Goal: Task Accomplishment & Management: Manage account settings

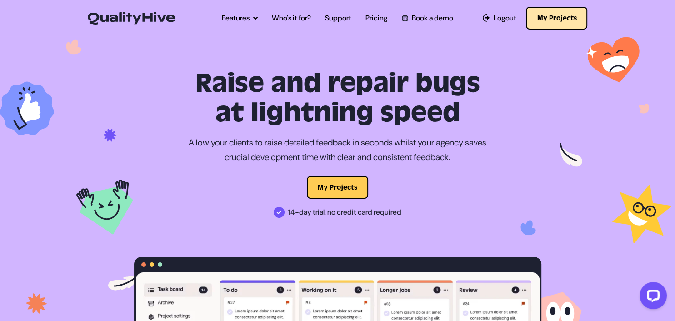
click at [557, 9] on button "My Projects" at bounding box center [556, 18] width 61 height 23
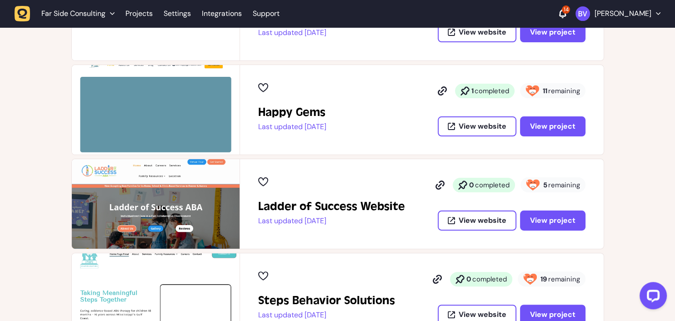
scroll to position [224, 0]
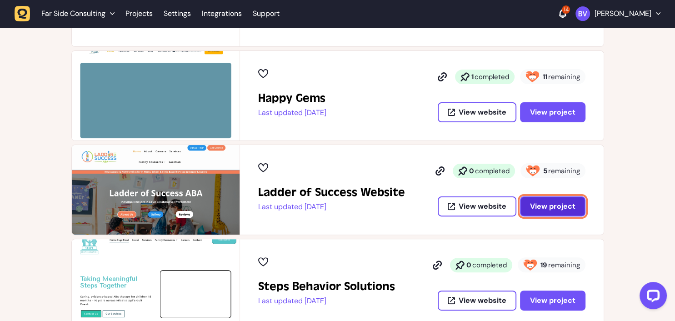
click at [560, 203] on span "View project" at bounding box center [552, 206] width 45 height 10
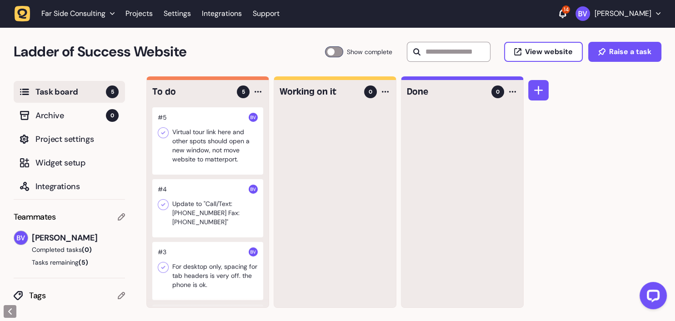
click at [198, 147] on div at bounding box center [207, 140] width 111 height 67
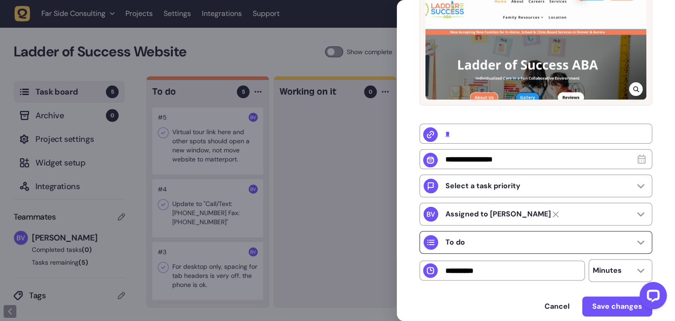
scroll to position [245, 0]
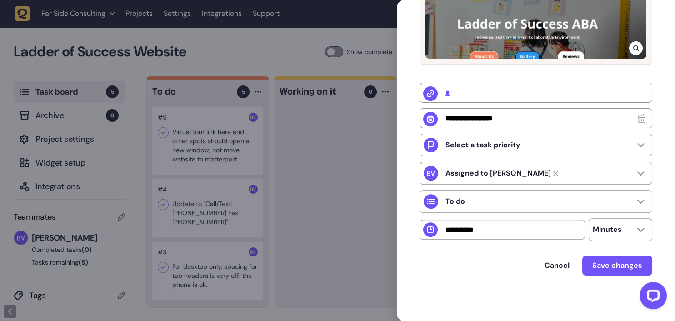
click at [328, 197] on div at bounding box center [337, 160] width 675 height 321
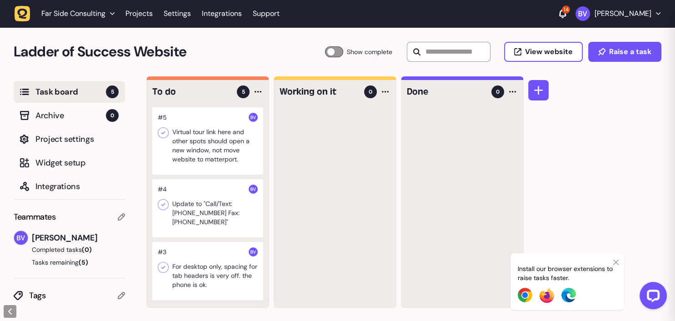
scroll to position [22, 0]
click at [195, 224] on div at bounding box center [207, 208] width 111 height 58
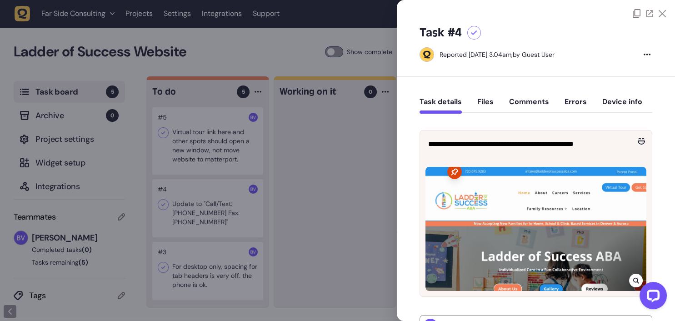
click at [366, 153] on div at bounding box center [337, 160] width 675 height 321
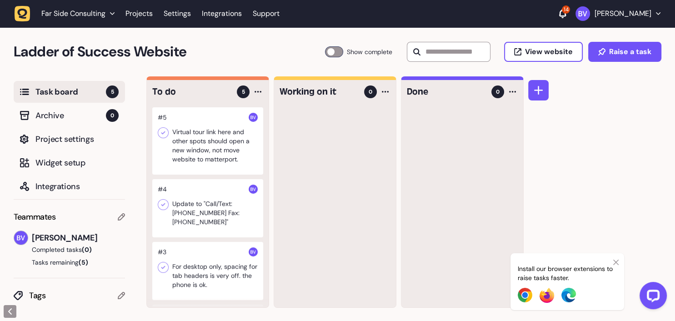
click at [204, 140] on div at bounding box center [207, 140] width 111 height 67
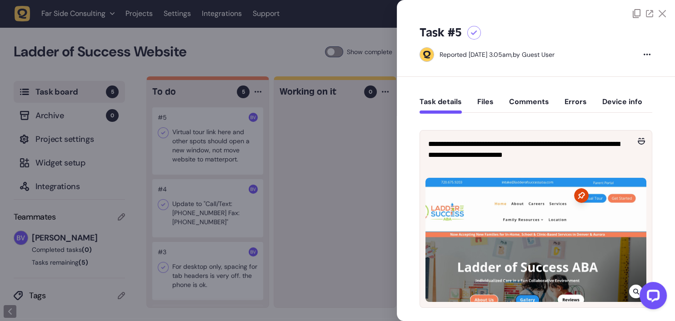
click at [244, 141] on div at bounding box center [337, 160] width 675 height 321
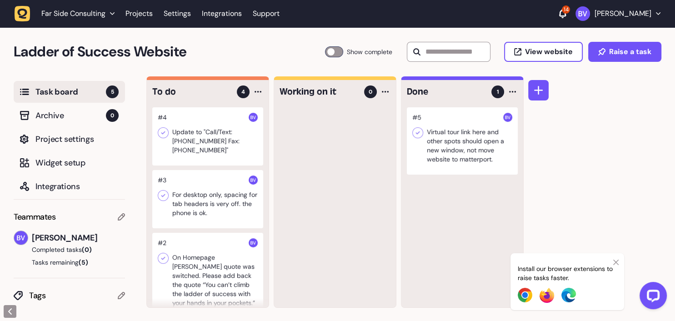
click at [415, 134] on icon at bounding box center [417, 132] width 9 height 9
click at [190, 151] on div at bounding box center [207, 136] width 111 height 58
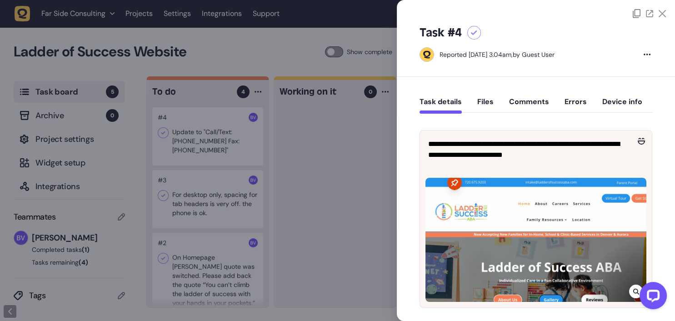
click at [167, 156] on div at bounding box center [337, 160] width 675 height 321
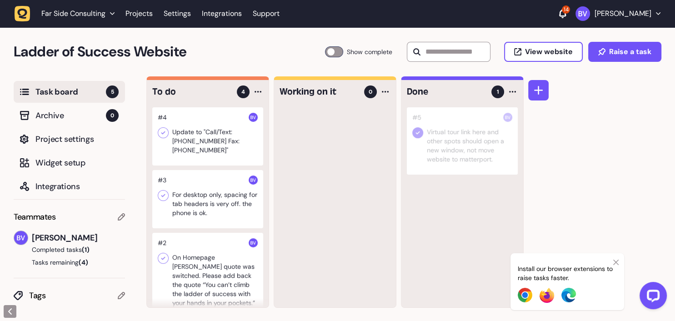
click at [184, 150] on div at bounding box center [207, 136] width 111 height 58
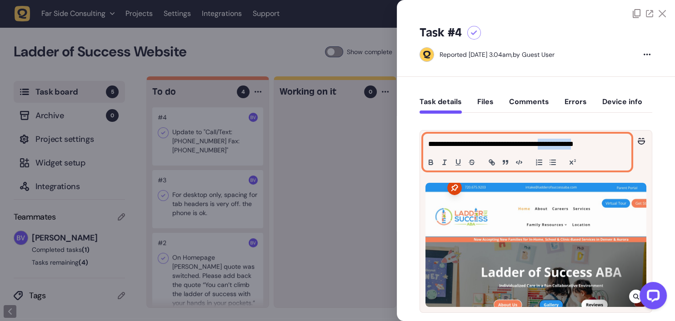
drag, startPoint x: 562, startPoint y: 144, endPoint x: 603, endPoint y: 144, distance: 40.5
click at [603, 144] on p "**********" at bounding box center [527, 144] width 198 height 11
copy p "**********"
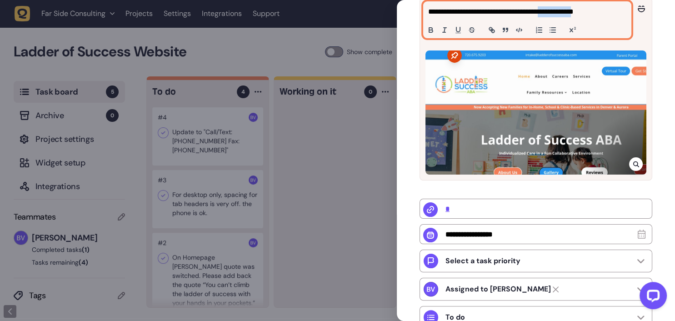
scroll to position [250, 0]
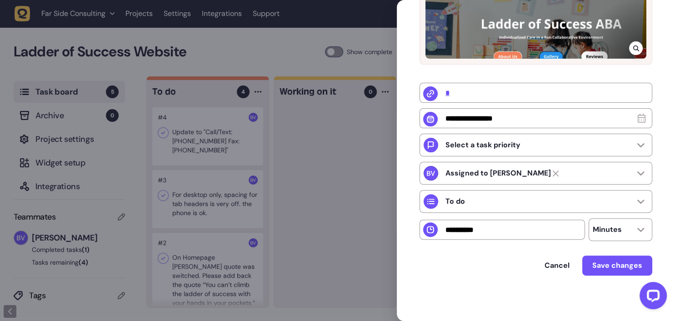
click at [285, 188] on div at bounding box center [337, 160] width 675 height 321
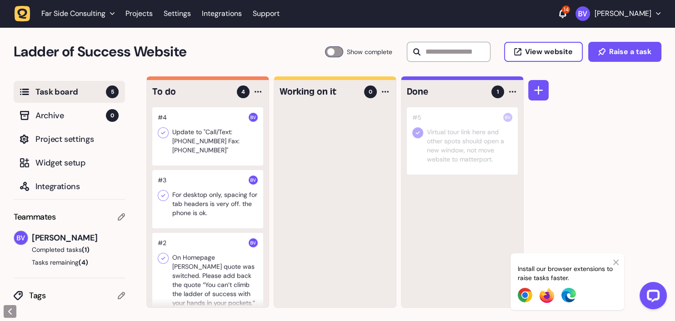
click at [194, 206] on div at bounding box center [207, 199] width 111 height 58
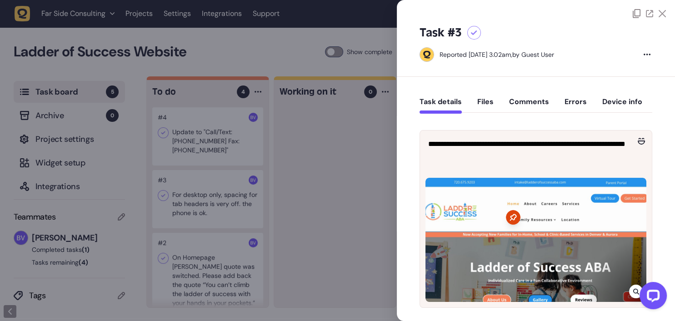
click at [195, 233] on div at bounding box center [337, 160] width 675 height 321
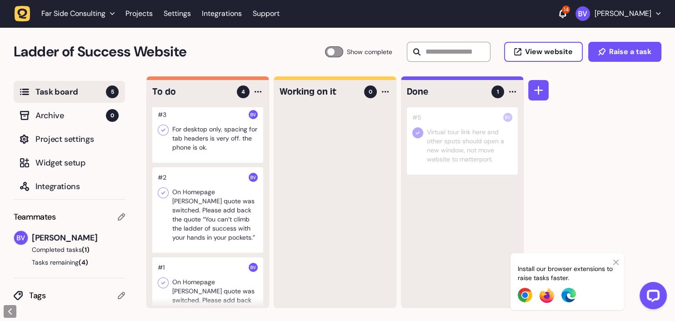
scroll to position [106, 0]
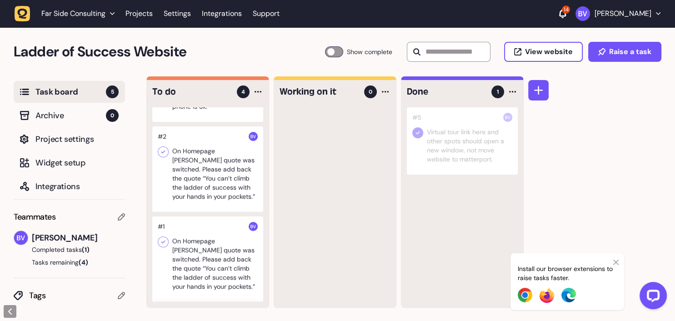
click at [186, 190] on div at bounding box center [207, 168] width 111 height 85
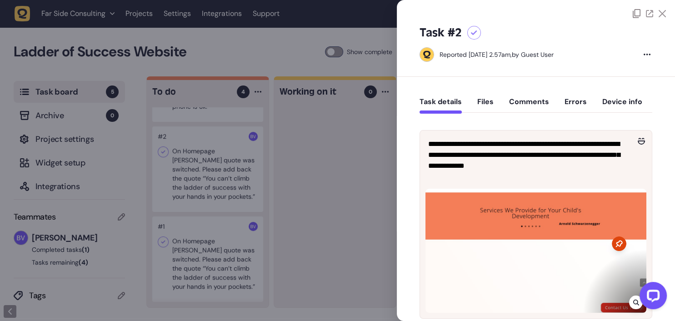
click at [202, 242] on div at bounding box center [337, 160] width 675 height 321
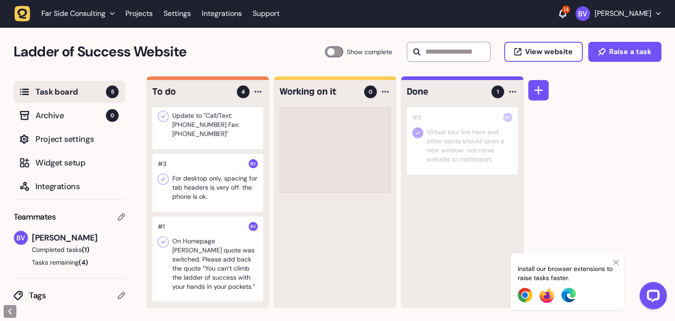
scroll to position [16, 0]
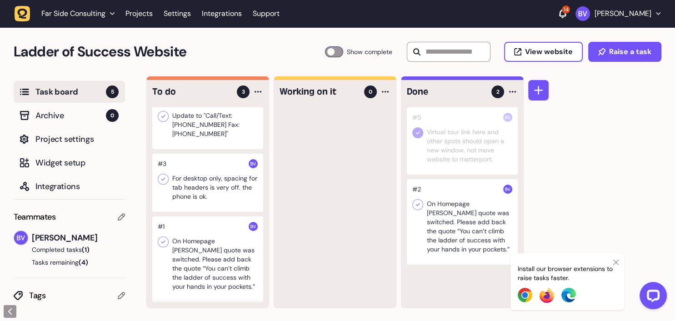
click at [415, 207] on icon at bounding box center [417, 204] width 9 height 9
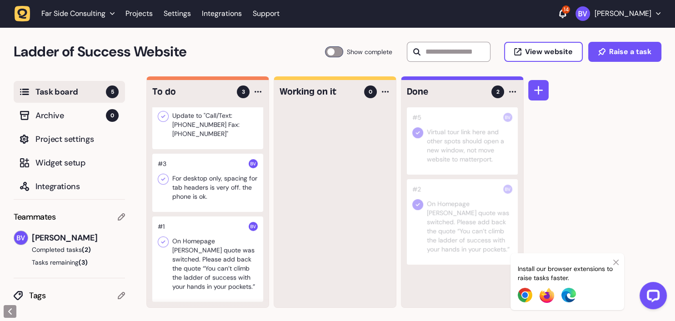
click at [198, 195] on div at bounding box center [207, 183] width 111 height 58
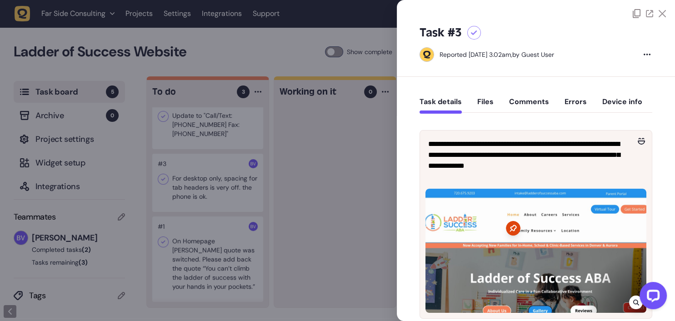
click at [178, 134] on div at bounding box center [337, 160] width 675 height 321
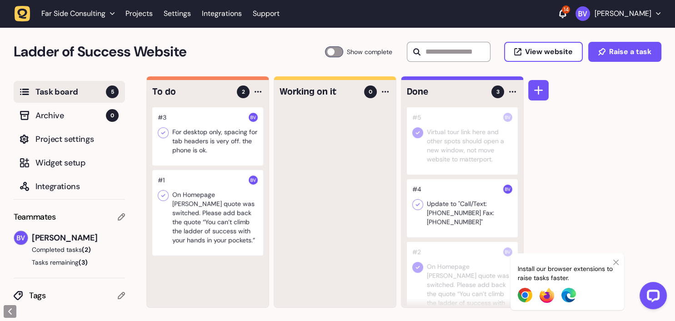
click at [419, 205] on icon at bounding box center [418, 204] width 4 height 3
click at [189, 219] on div at bounding box center [207, 212] width 111 height 85
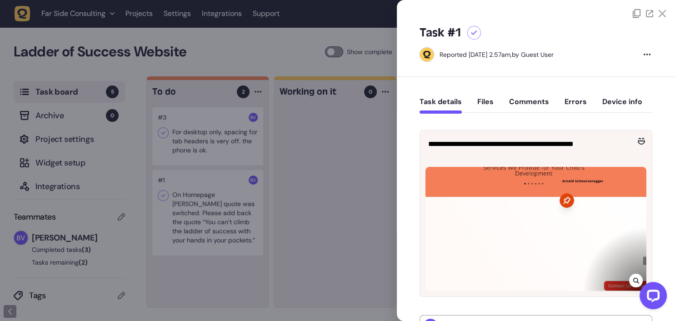
click at [190, 215] on div at bounding box center [337, 160] width 675 height 321
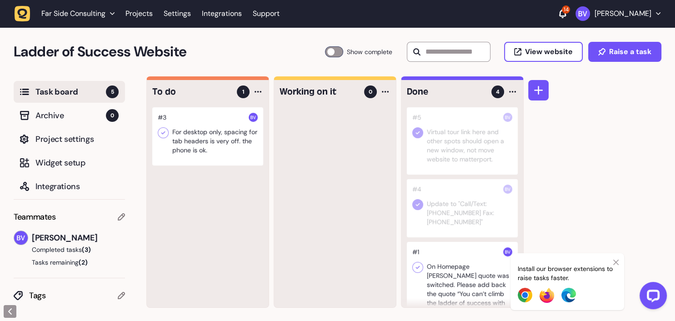
drag, startPoint x: 150, startPoint y: 122, endPoint x: 165, endPoint y: 126, distance: 15.1
click at [152, 122] on div "To do 1 #3 For desktop only, spacing for tab headers is very off. the phone is …" at bounding box center [207, 191] width 123 height 231
click at [175, 132] on div at bounding box center [207, 136] width 111 height 58
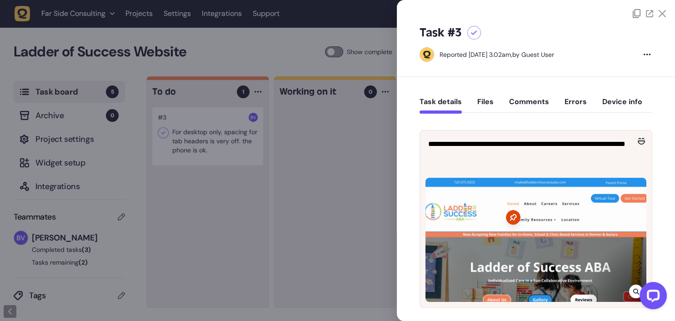
drag, startPoint x: 182, startPoint y: 136, endPoint x: 224, endPoint y: 140, distance: 42.1
click at [223, 140] on div at bounding box center [337, 160] width 675 height 321
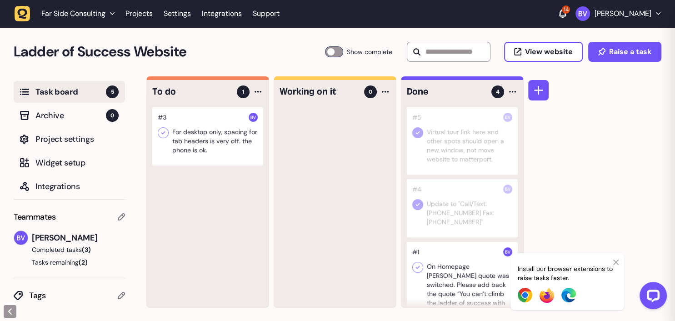
click at [210, 139] on div at bounding box center [207, 136] width 111 height 58
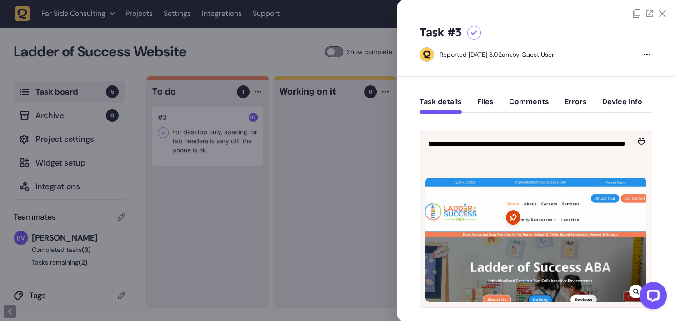
drag, startPoint x: 207, startPoint y: 139, endPoint x: 243, endPoint y: 139, distance: 35.5
click at [245, 139] on div at bounding box center [337, 160] width 675 height 321
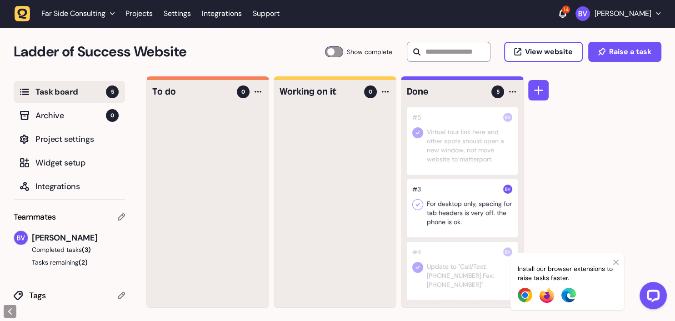
click at [420, 201] on icon at bounding box center [417, 204] width 9 height 9
click at [62, 15] on span "Far Side Consulting" at bounding box center [73, 13] width 64 height 9
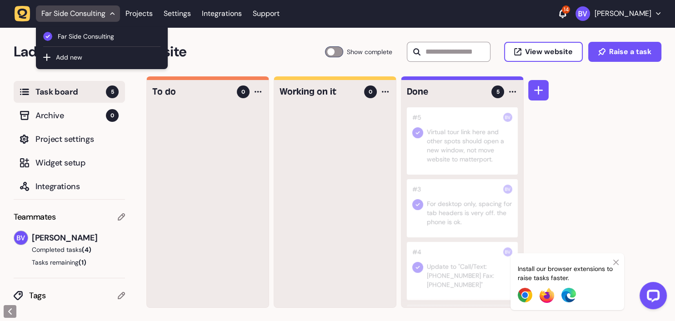
click at [20, 14] on icon "button" at bounding box center [23, 14] width 10 height 10
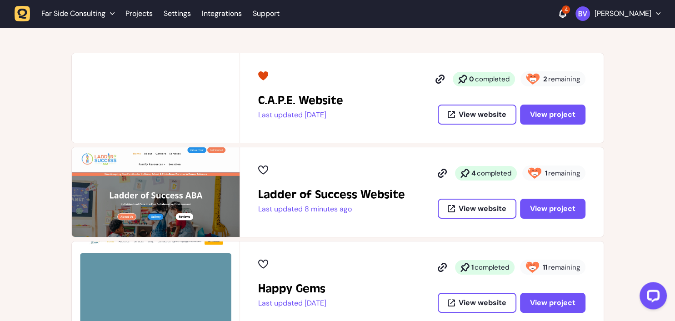
scroll to position [224, 0]
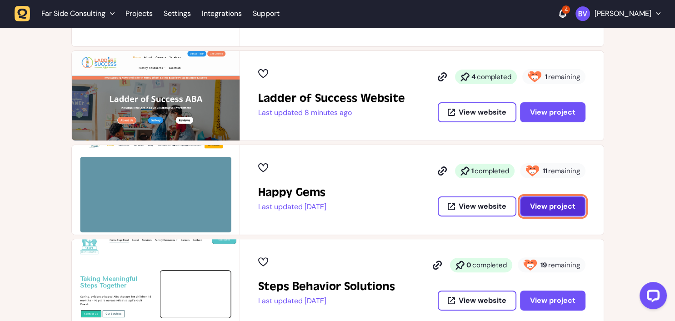
click at [550, 205] on span "View project" at bounding box center [552, 206] width 45 height 10
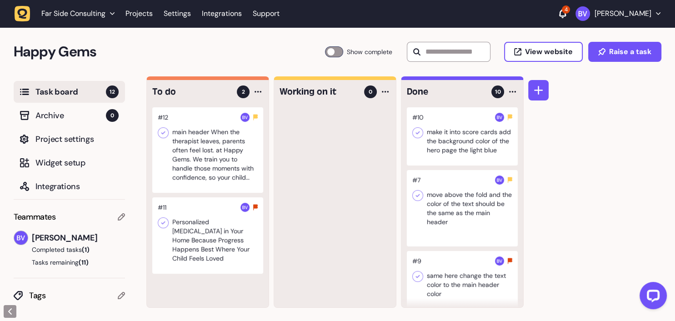
click at [203, 150] on div at bounding box center [207, 149] width 111 height 85
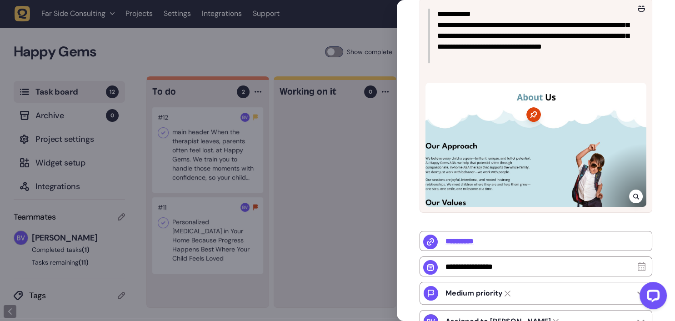
click at [199, 233] on div at bounding box center [337, 160] width 675 height 321
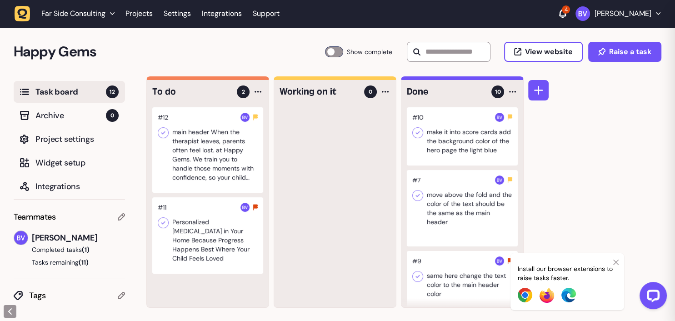
scroll to position [22, 0]
click at [200, 238] on div at bounding box center [207, 235] width 111 height 76
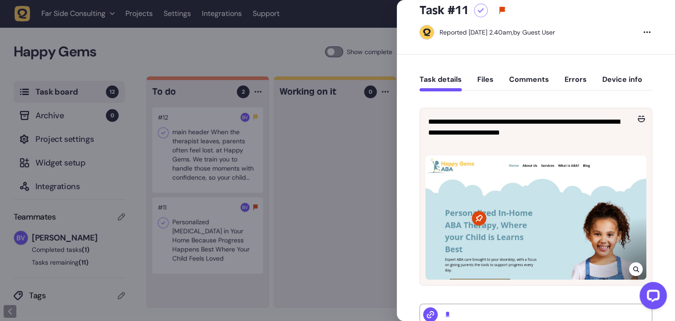
scroll to position [22, 0]
click at [492, 252] on div at bounding box center [535, 217] width 221 height 124
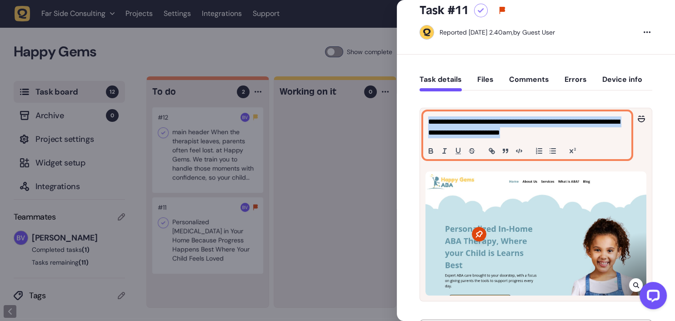
drag, startPoint x: 429, startPoint y: 122, endPoint x: 596, endPoint y: 136, distance: 167.4
click at [596, 136] on p "**********" at bounding box center [527, 127] width 198 height 22
copy p "**********"
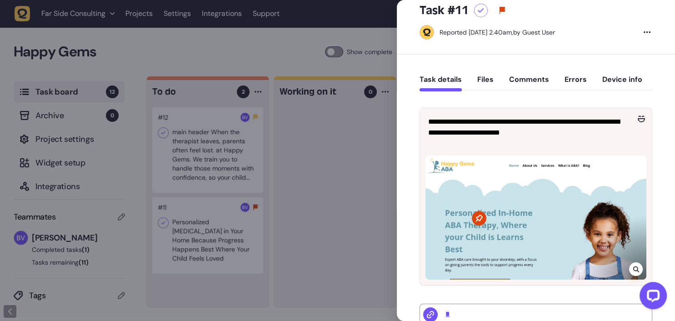
click at [280, 182] on div at bounding box center [337, 160] width 675 height 321
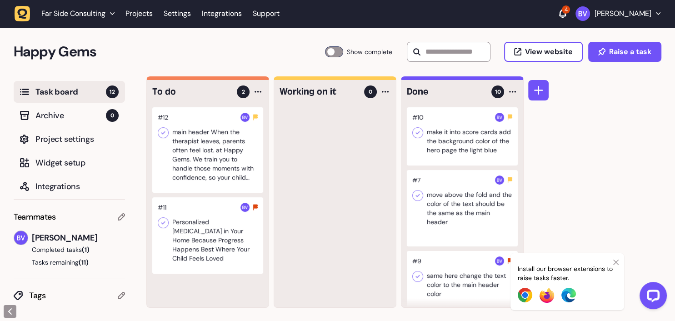
click at [221, 175] on div at bounding box center [207, 149] width 111 height 85
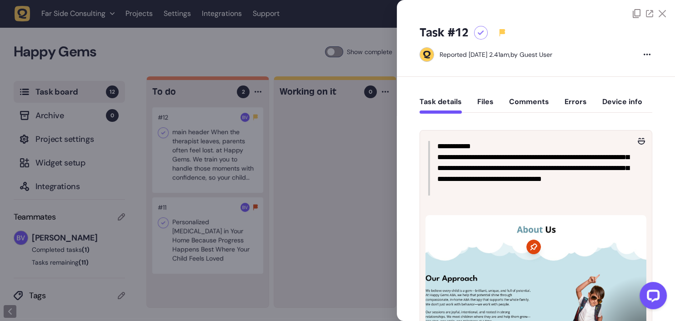
scroll to position [132, 0]
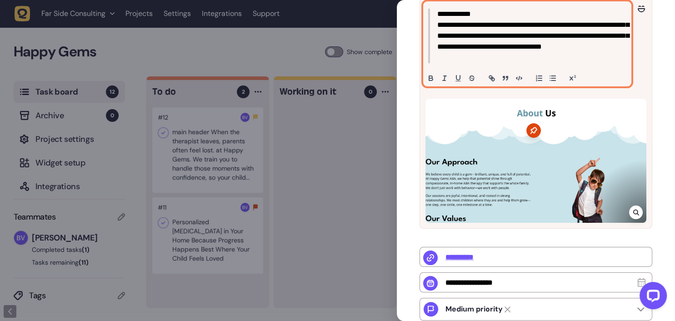
click at [440, 27] on blockquote "**********" at bounding box center [527, 36] width 198 height 55
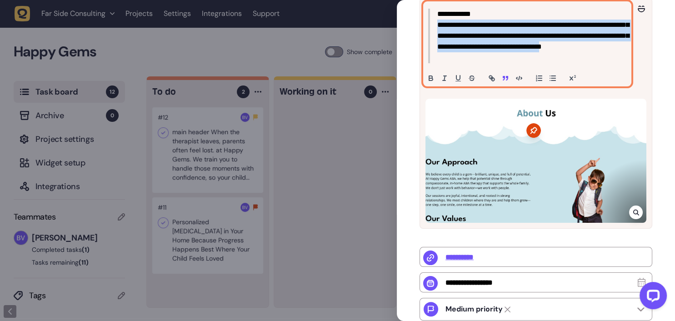
drag, startPoint x: 438, startPoint y: 26, endPoint x: 509, endPoint y: 64, distance: 80.1
click at [509, 64] on div "**********" at bounding box center [527, 44] width 207 height 84
copy blockquote "**********"
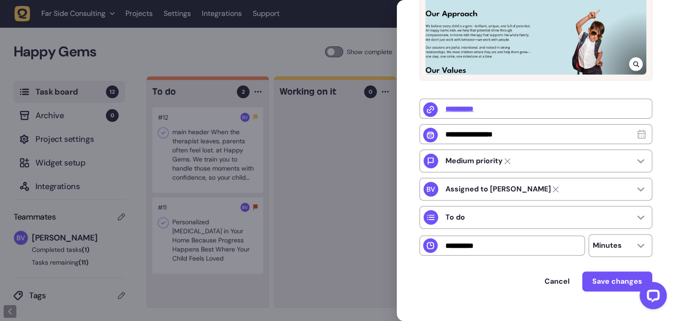
scroll to position [249, 0]
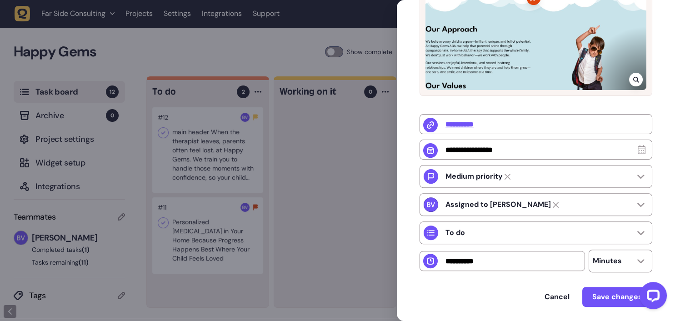
click at [303, 187] on div at bounding box center [337, 160] width 675 height 321
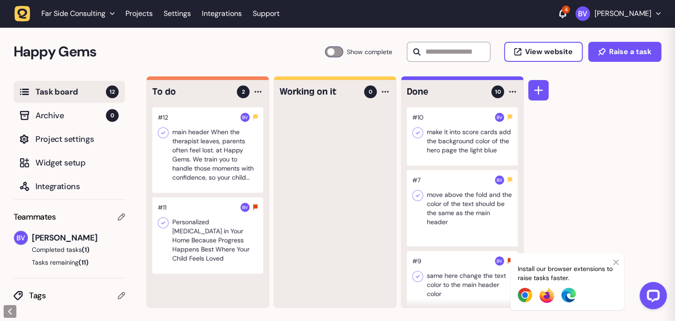
scroll to position [22, 0]
click at [196, 160] on div at bounding box center [207, 149] width 111 height 85
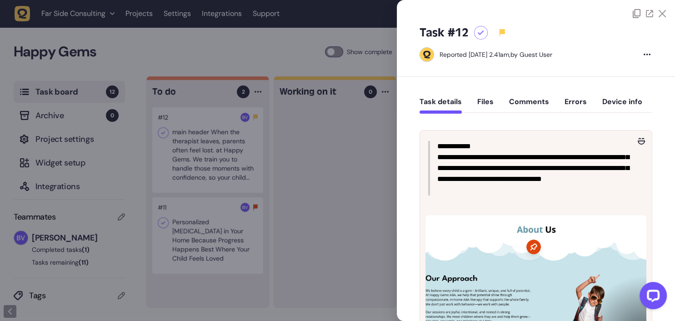
scroll to position [132, 0]
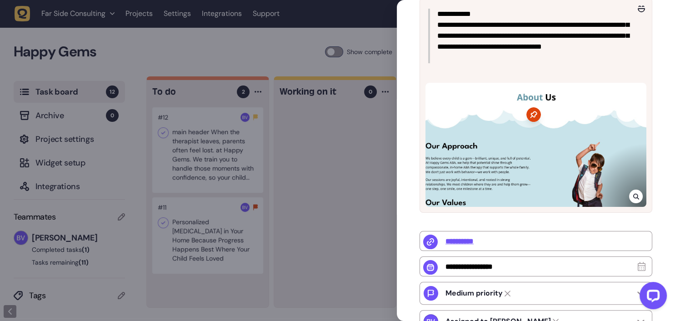
drag, startPoint x: 352, startPoint y: 217, endPoint x: 341, endPoint y: 213, distance: 11.4
click at [352, 217] on div at bounding box center [337, 160] width 675 height 321
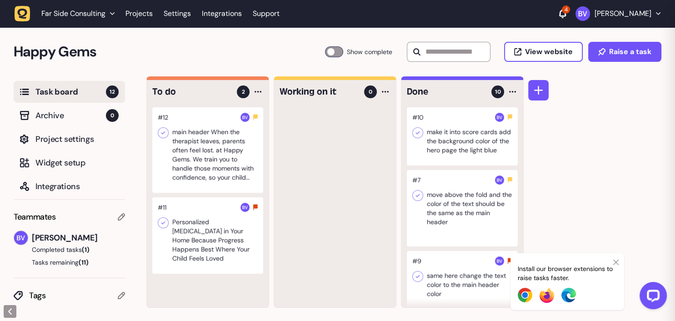
scroll to position [22, 0]
click at [319, 194] on div at bounding box center [335, 207] width 122 height 200
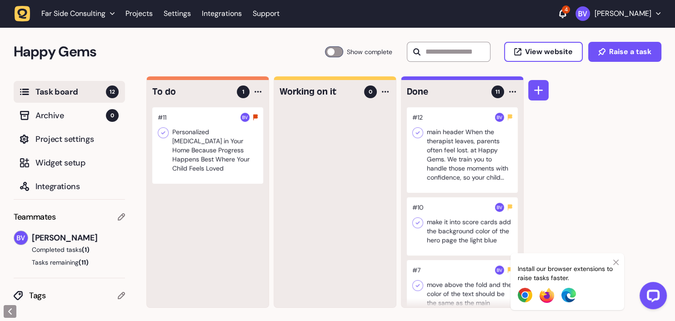
drag, startPoint x: 192, startPoint y: 152, endPoint x: 435, endPoint y: 129, distance: 244.3
click at [435, 129] on div at bounding box center [462, 149] width 111 height 85
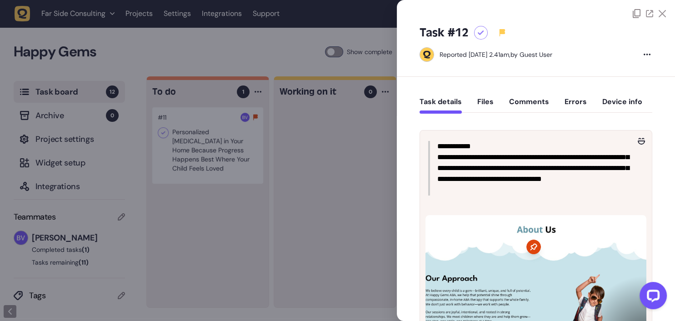
drag, startPoint x: 385, startPoint y: 137, endPoint x: 400, endPoint y: 135, distance: 15.5
click at [385, 137] on div at bounding box center [337, 160] width 675 height 321
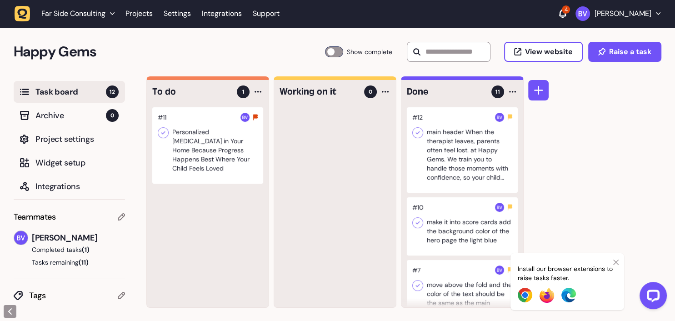
click at [414, 130] on div at bounding box center [417, 132] width 11 height 11
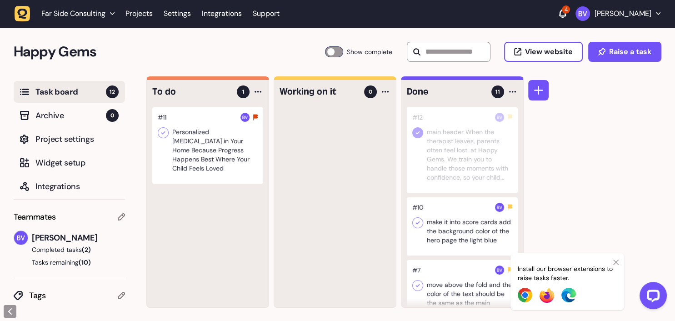
click at [210, 145] on div at bounding box center [207, 145] width 111 height 76
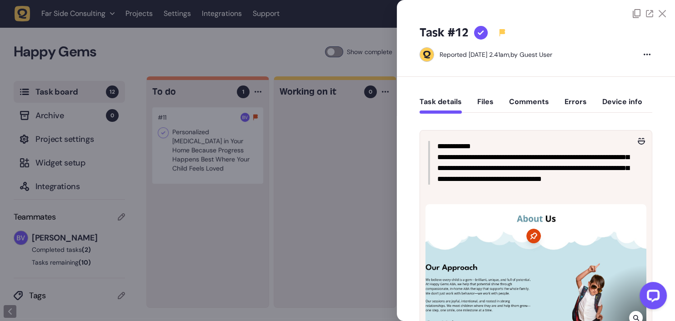
type input "*"
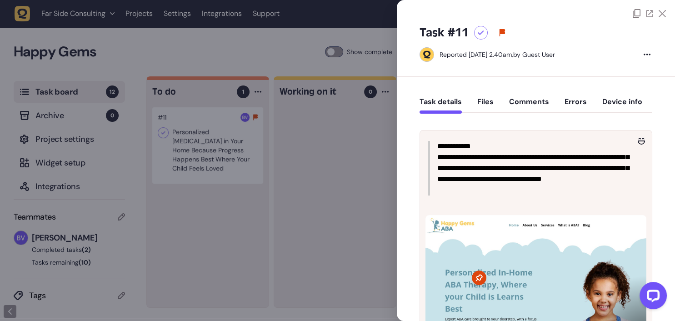
click at [231, 137] on div at bounding box center [337, 160] width 675 height 321
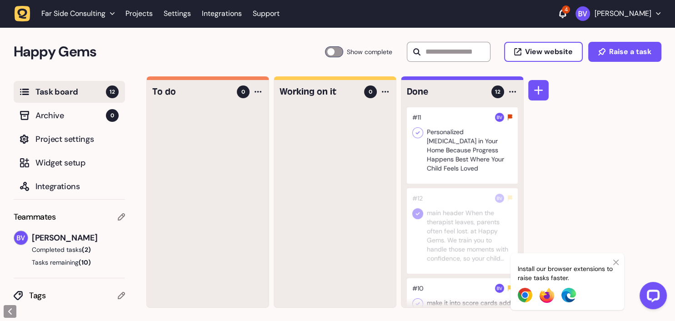
click at [421, 132] on icon at bounding box center [417, 132] width 9 height 9
